Goal: Find contact information: Find contact information

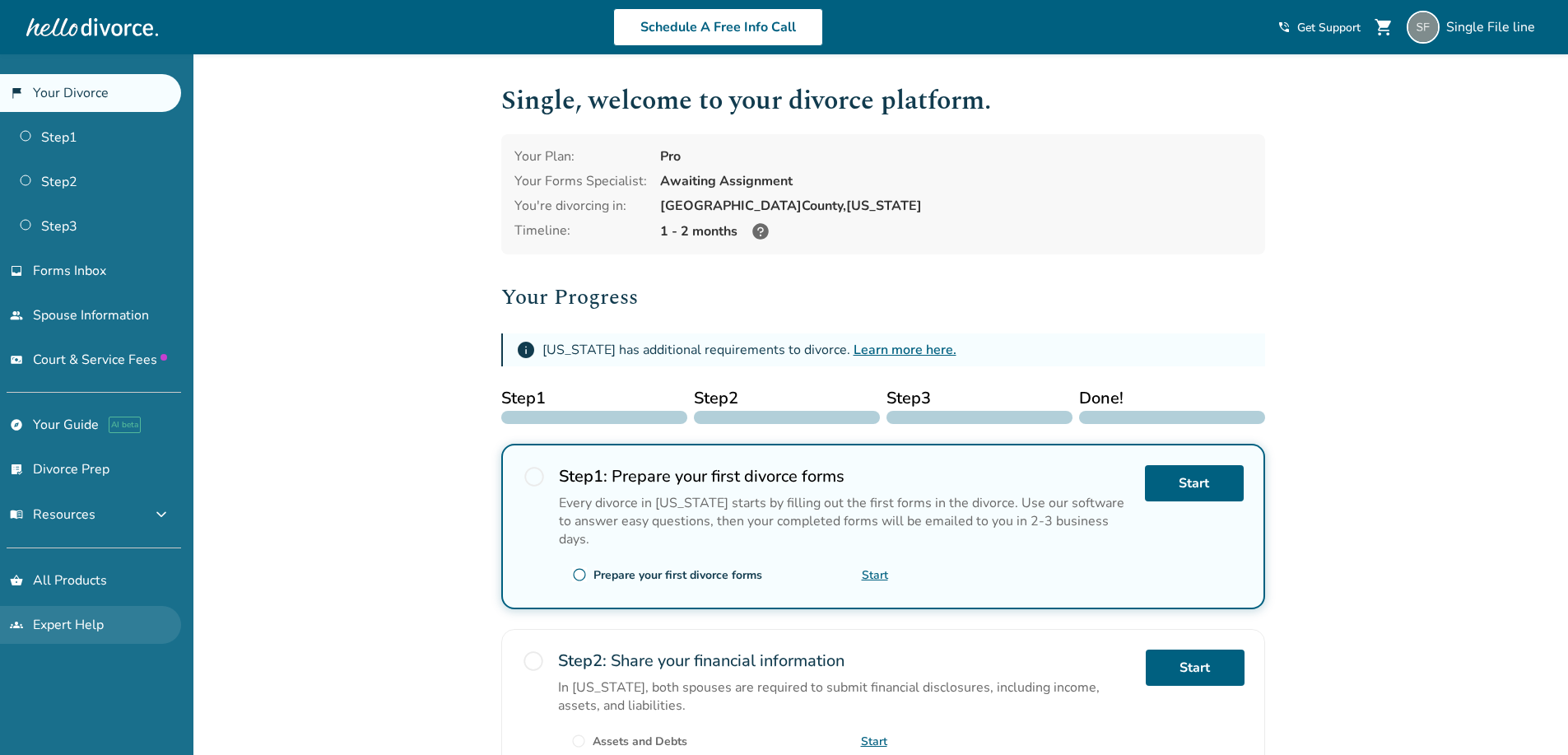
click at [77, 622] on link "groups Expert Help" at bounding box center [91, 625] width 181 height 38
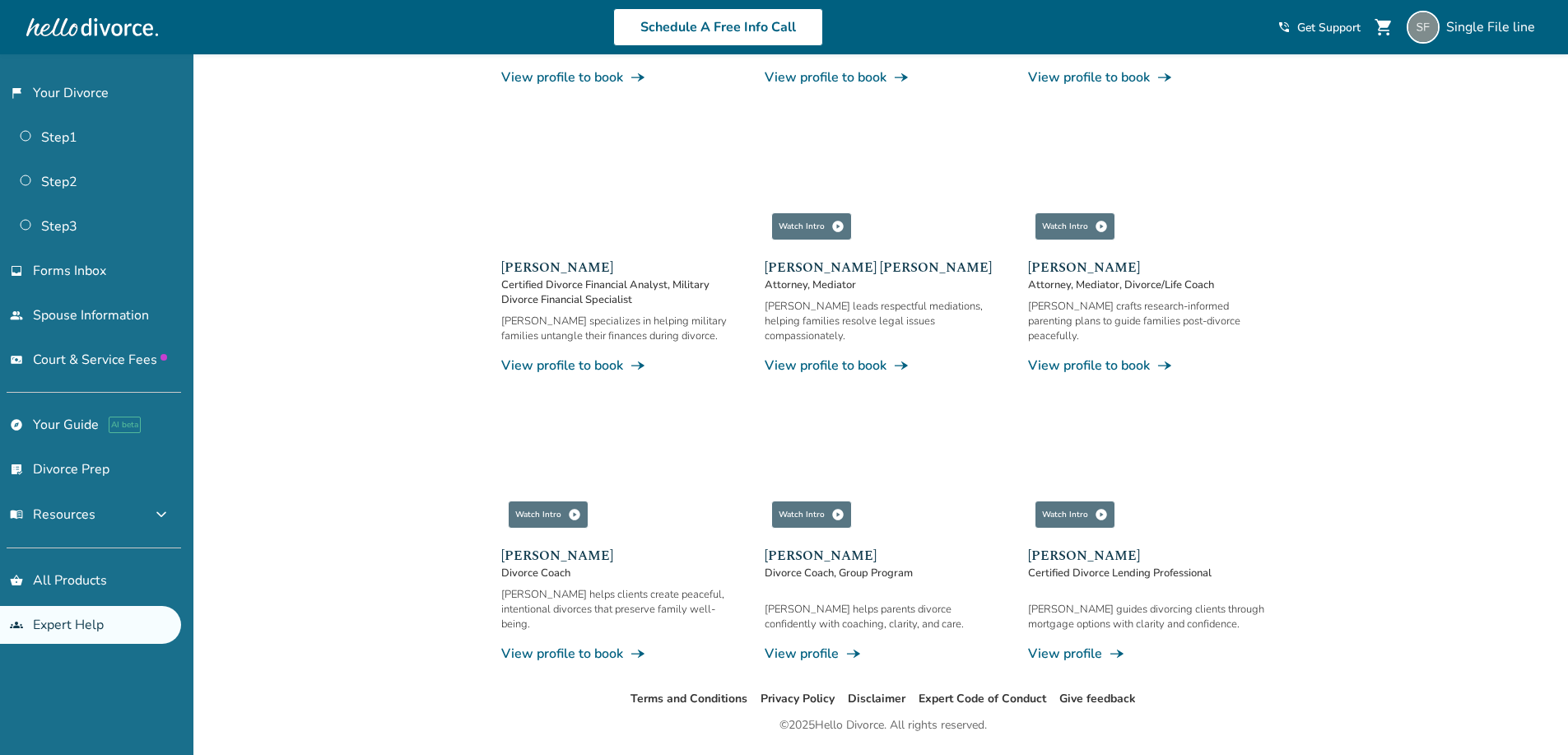
scroll to position [784, 0]
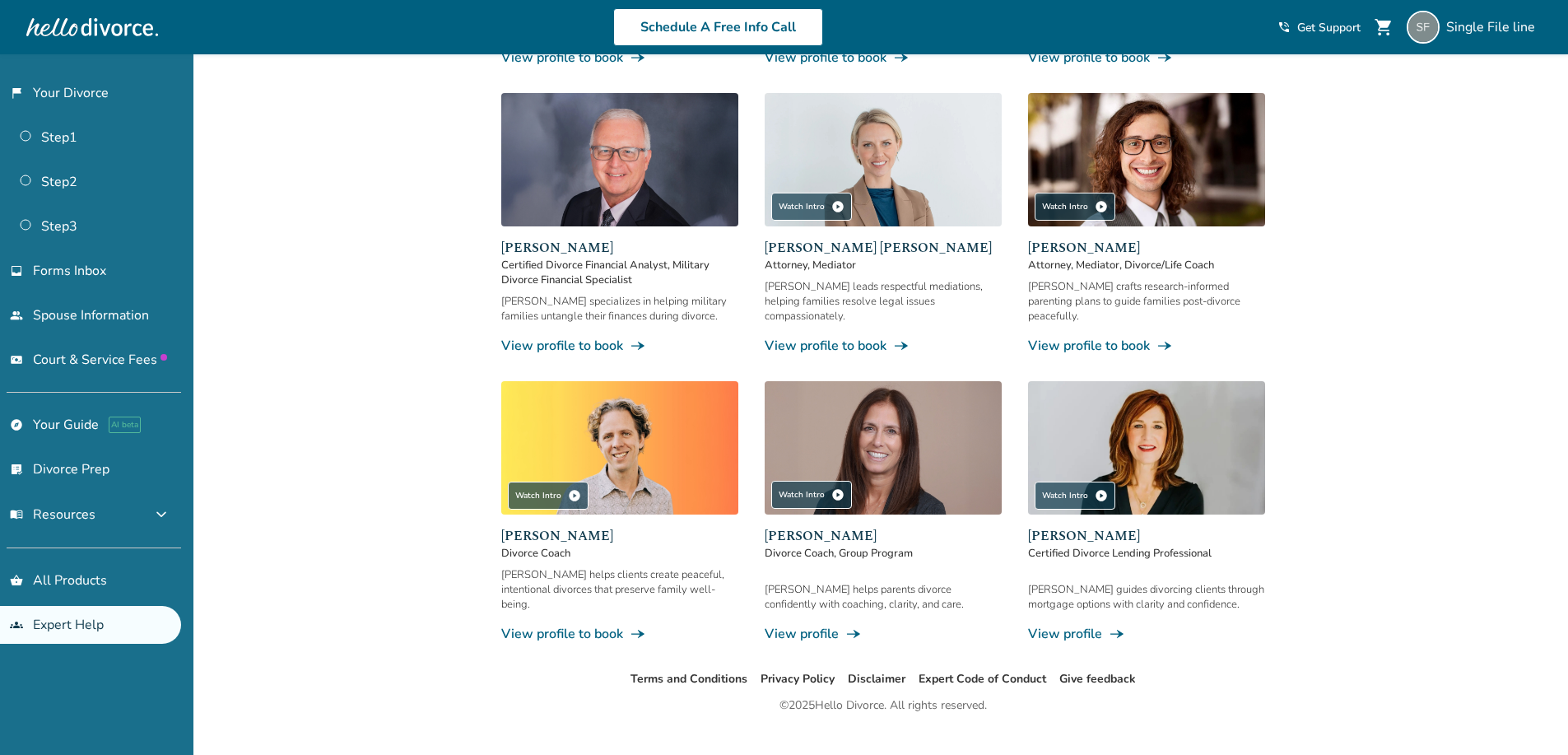
click at [1086, 625] on link "View profile line_end_arrow_notch" at bounding box center [1147, 634] width 237 height 18
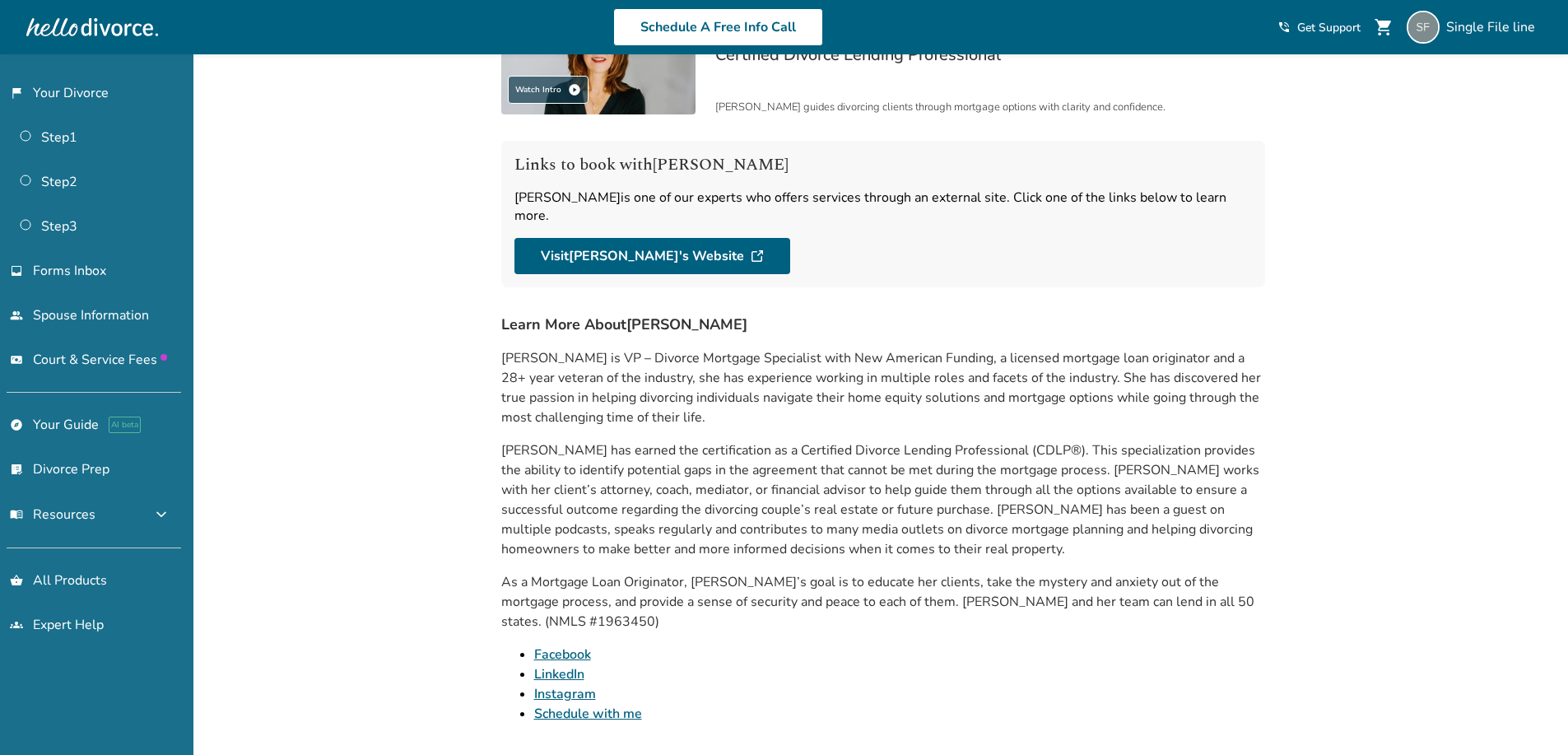
scroll to position [83, 0]
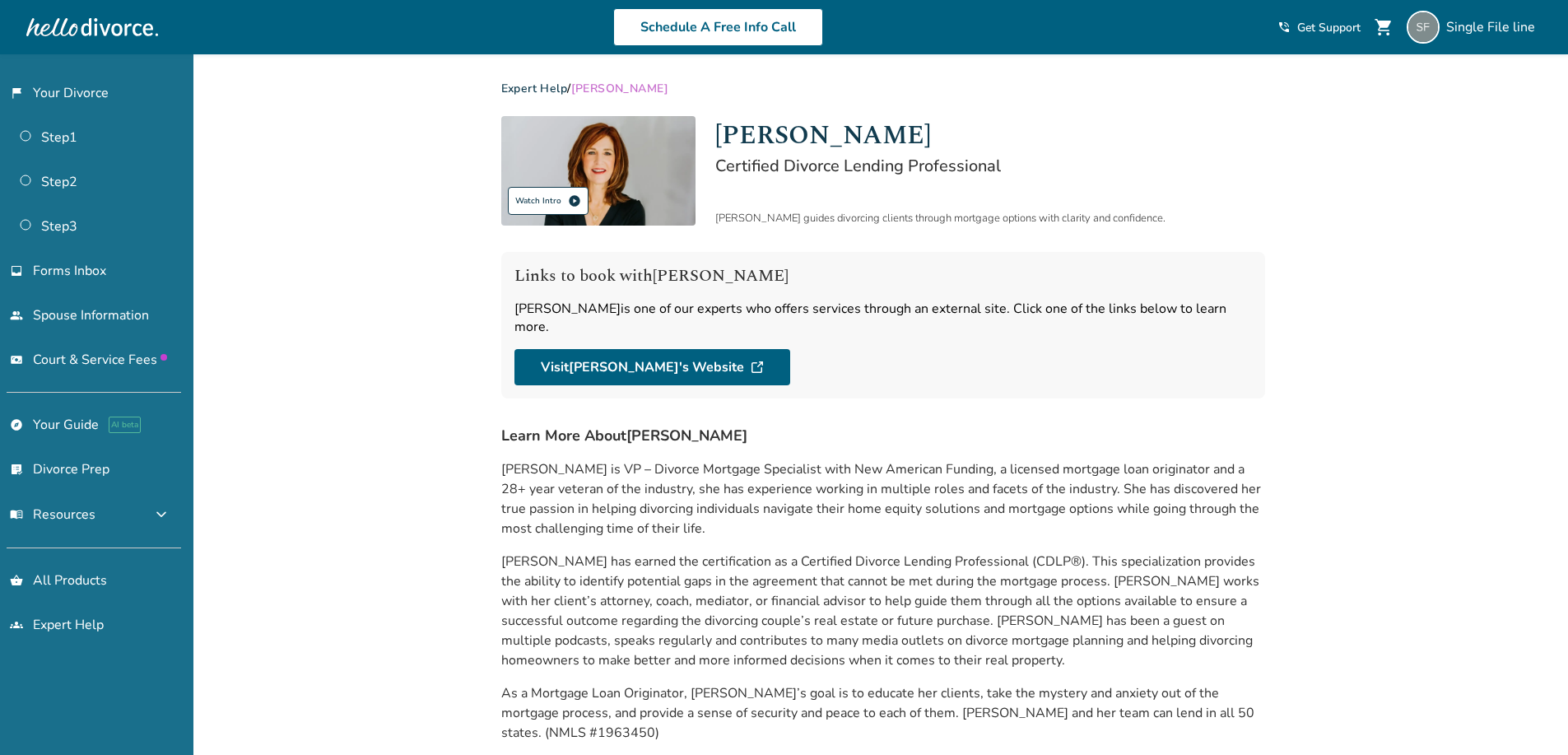
click at [571, 194] on span "play_circle" at bounding box center [574, 201] width 13 height 13
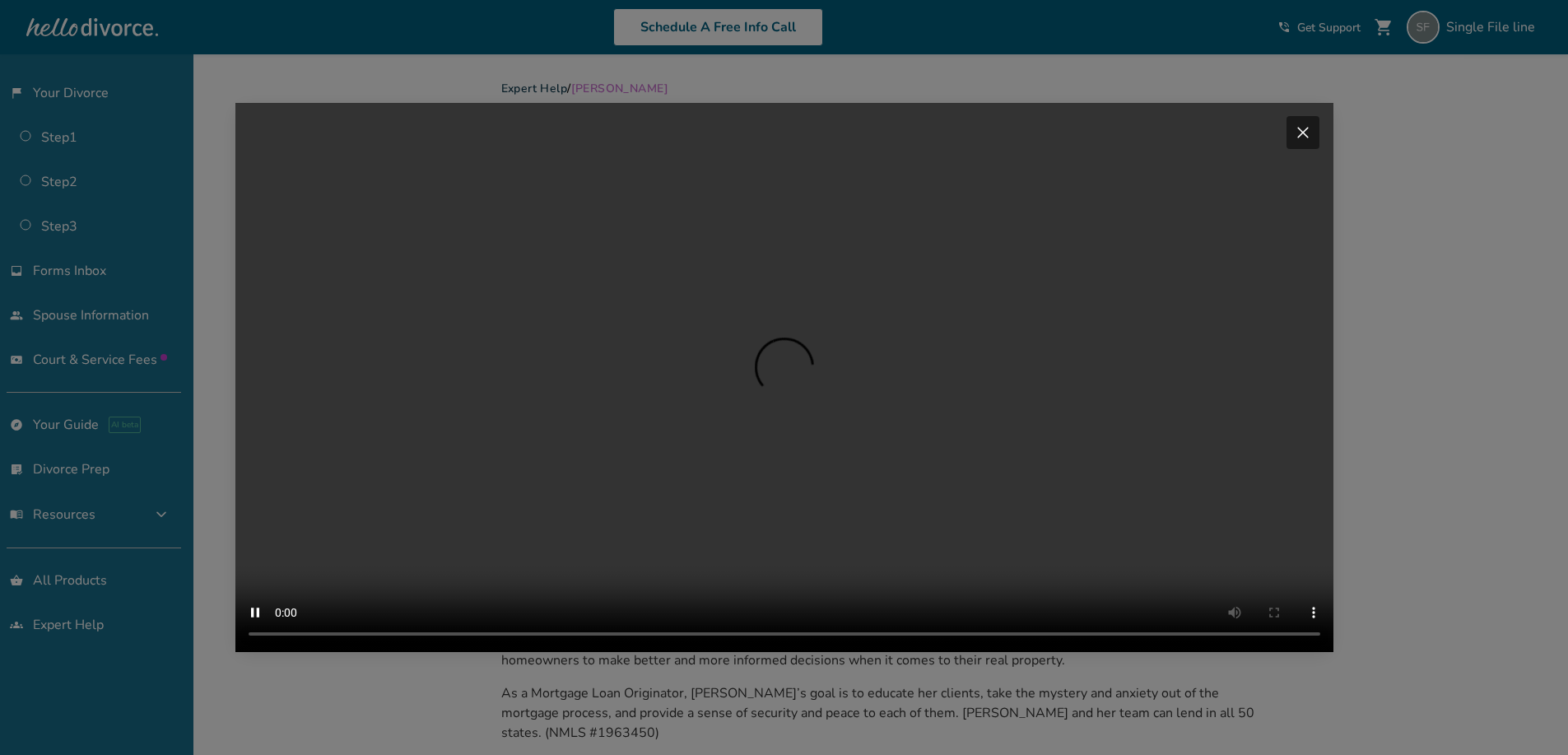
click at [1313, 122] on span "close" at bounding box center [1302, 132] width 19 height 19
